Goal: Check status: Check status

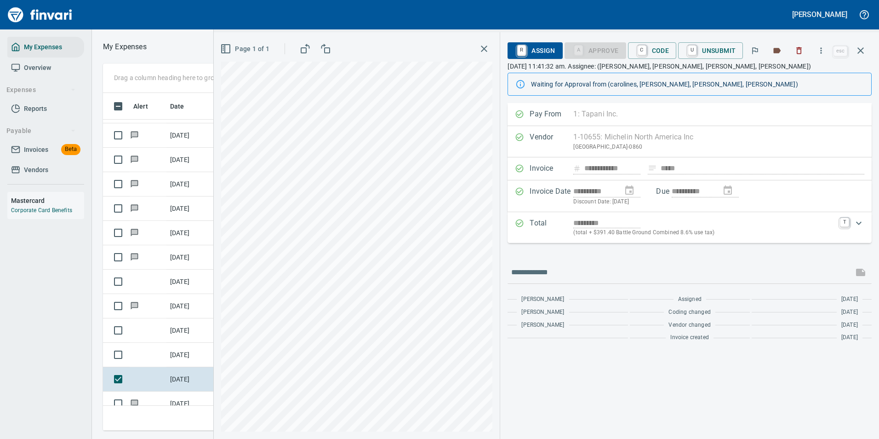
scroll to position [324, 521]
click at [862, 55] on icon "button" at bounding box center [860, 50] width 11 height 11
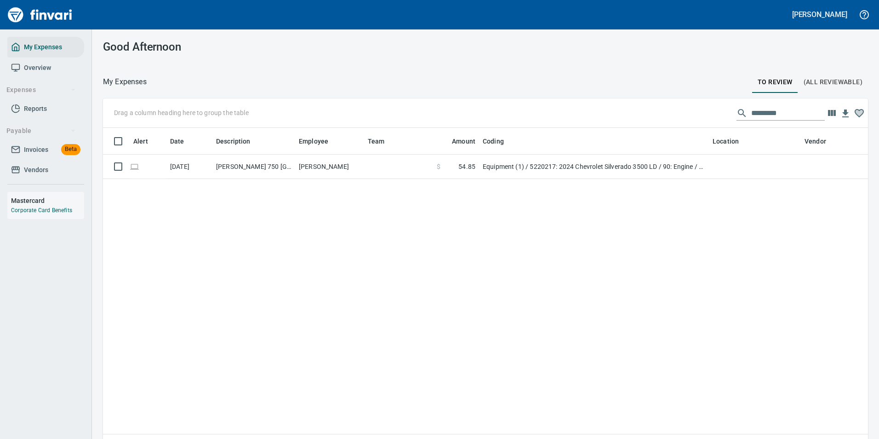
scroll to position [324, 744]
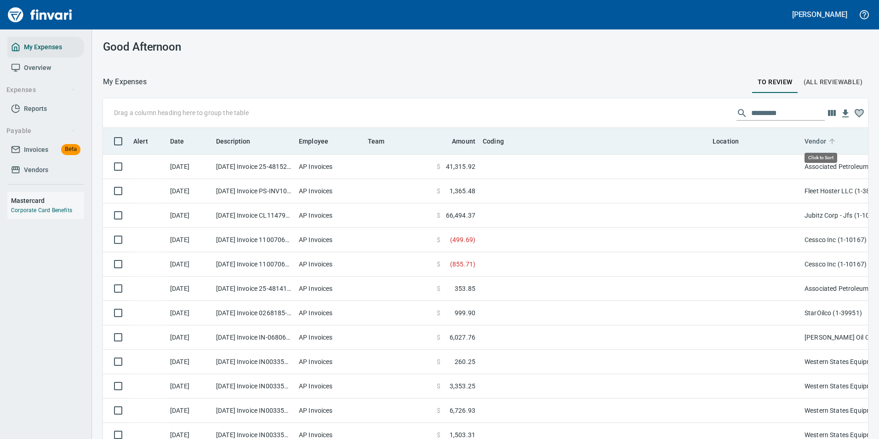
click at [834, 142] on icon at bounding box center [832, 141] width 8 height 8
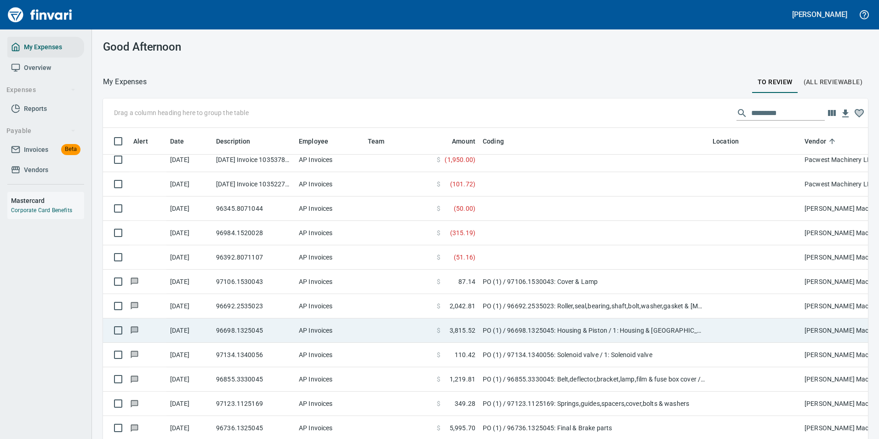
scroll to position [1149, 0]
